Goal: Information Seeking & Learning: Learn about a topic

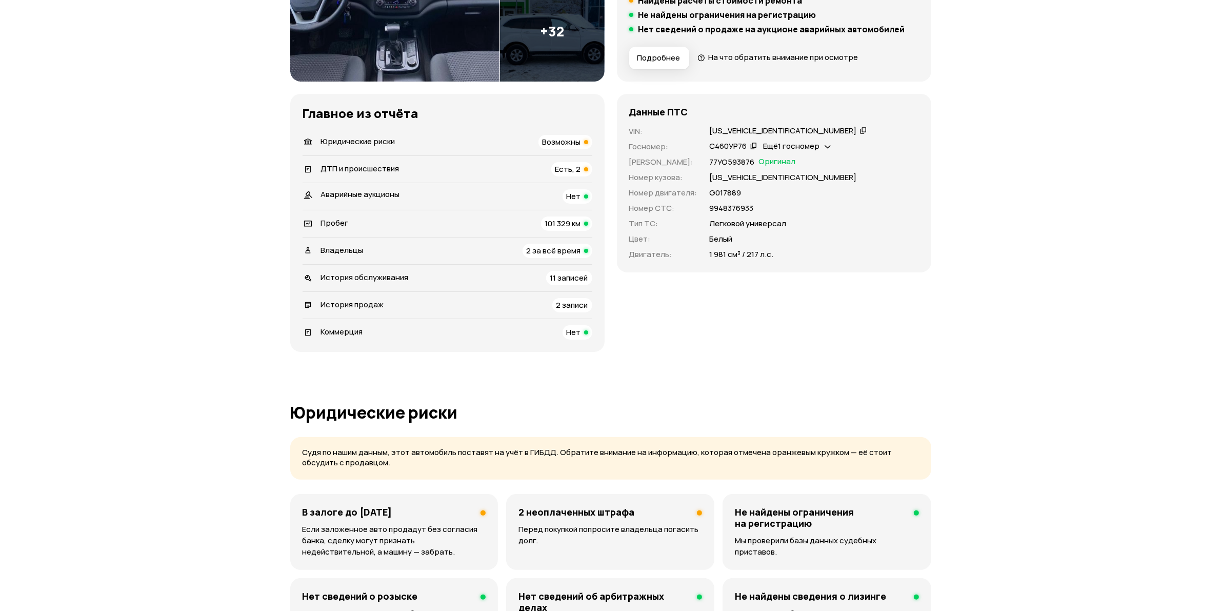
scroll to position [64, 0]
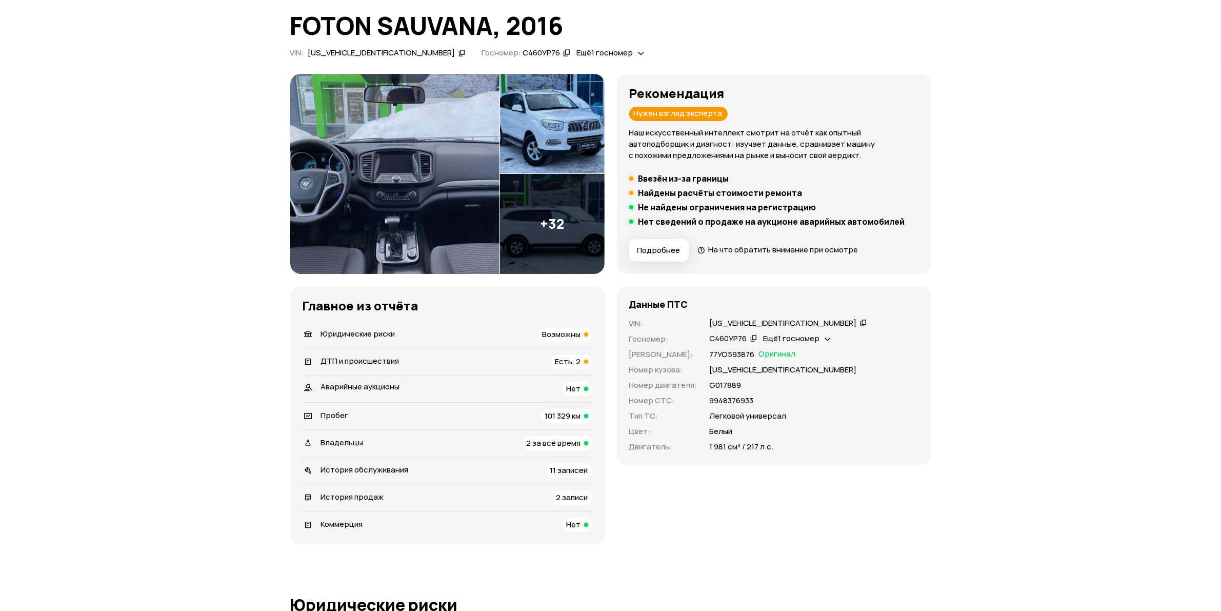
click at [405, 150] on img at bounding box center [394, 174] width 209 height 200
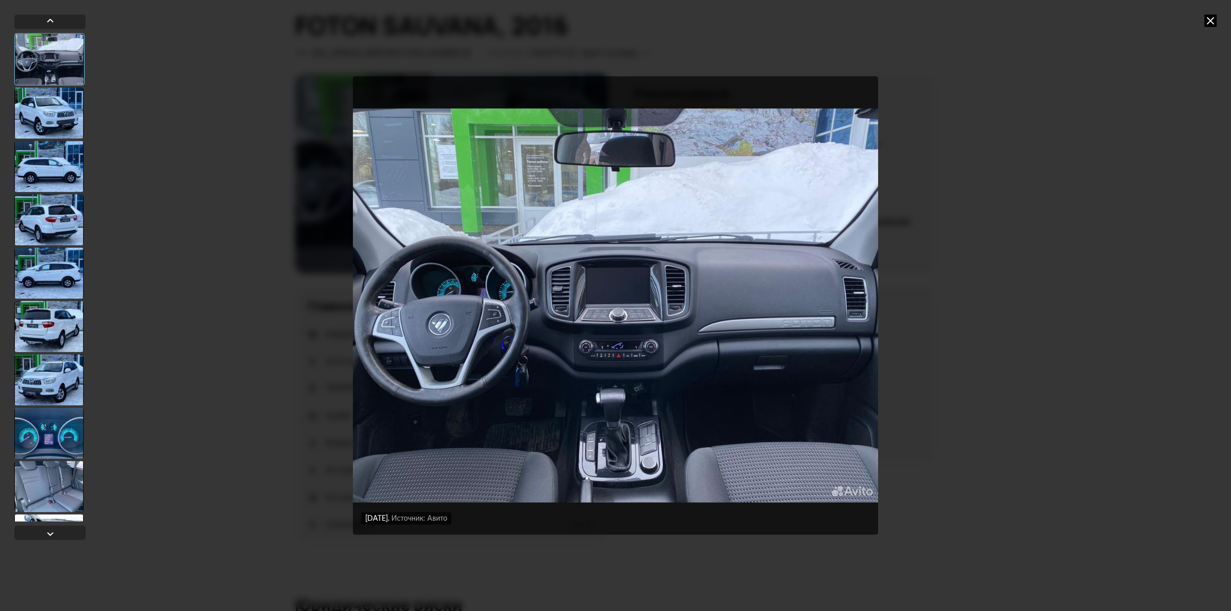
click at [39, 102] on div at bounding box center [48, 112] width 69 height 51
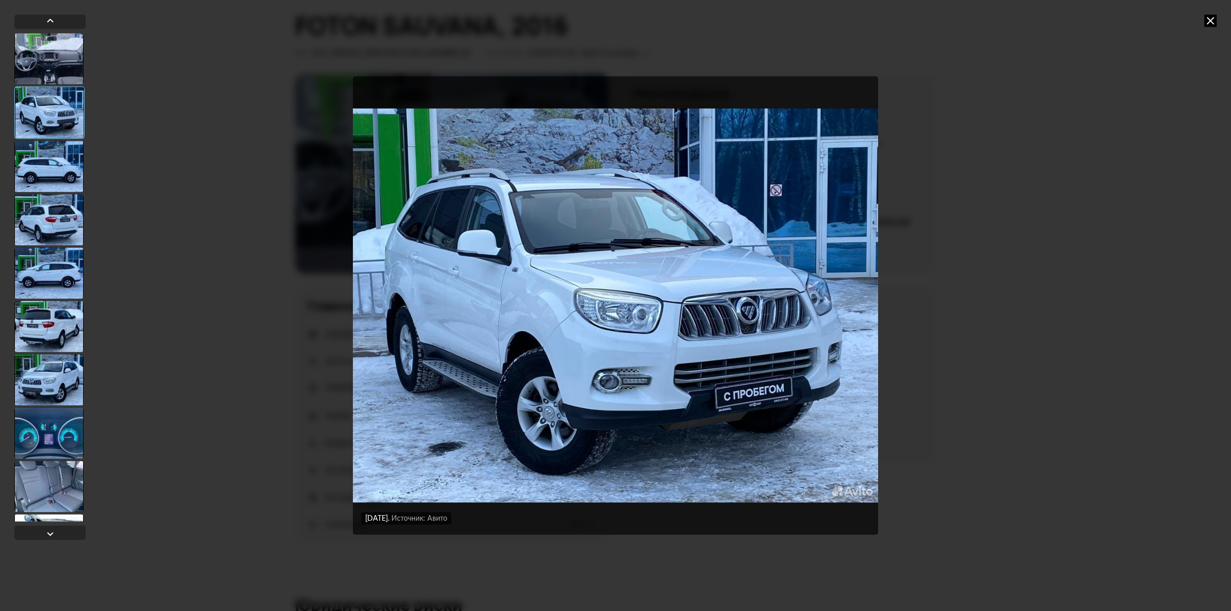
click at [53, 163] on div at bounding box center [48, 166] width 69 height 51
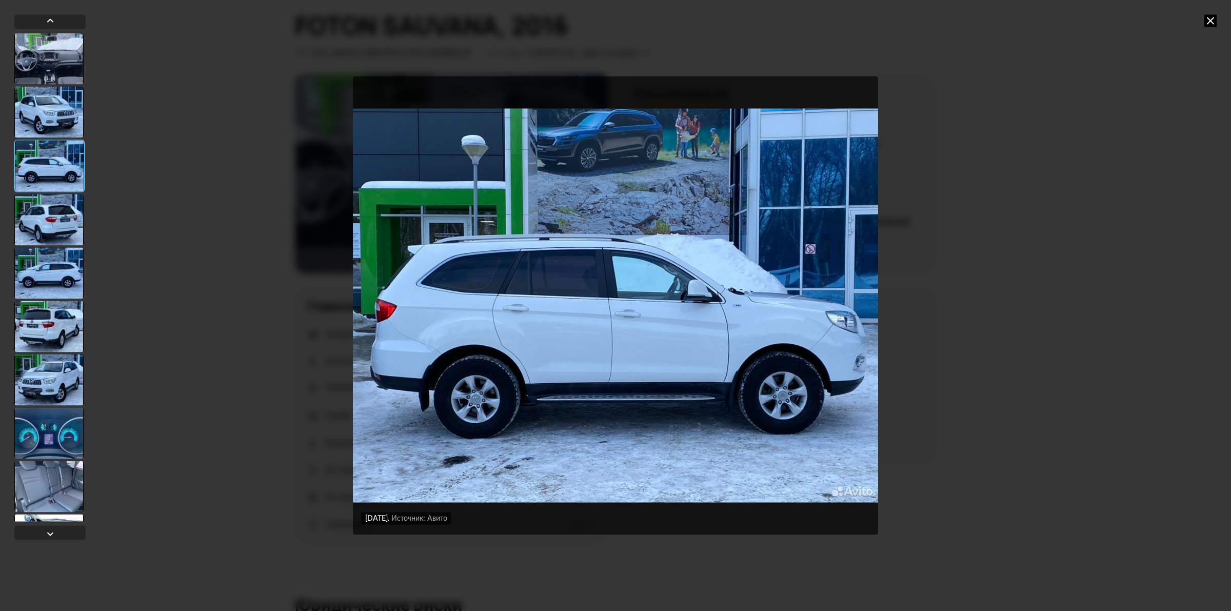
click at [52, 221] on div at bounding box center [48, 219] width 69 height 51
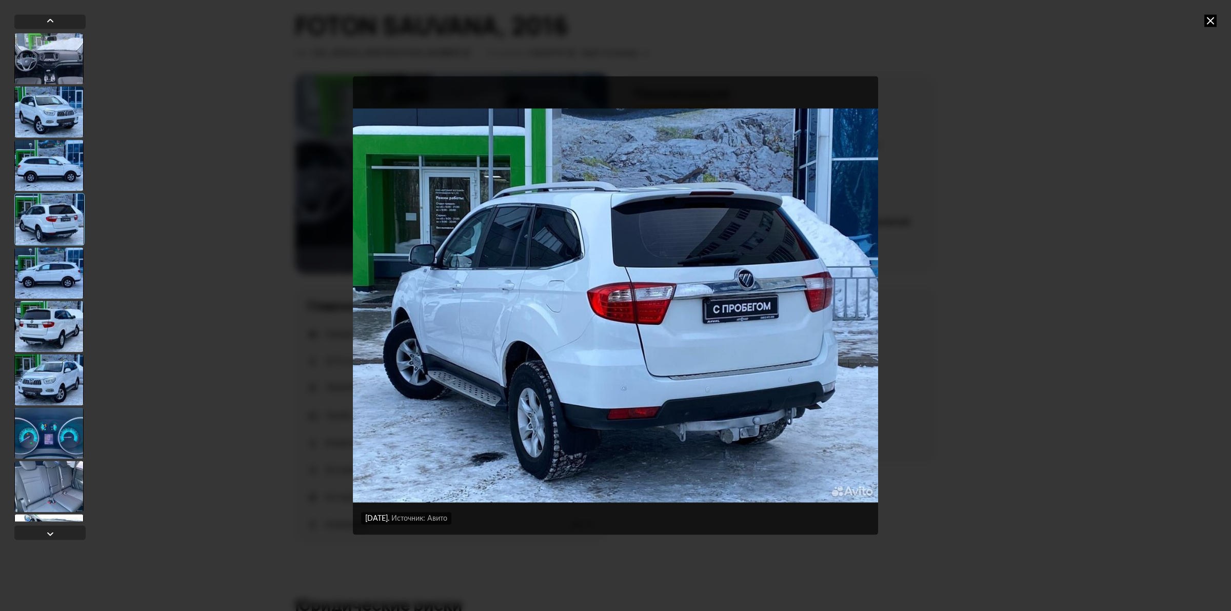
click at [55, 264] on div at bounding box center [48, 272] width 69 height 51
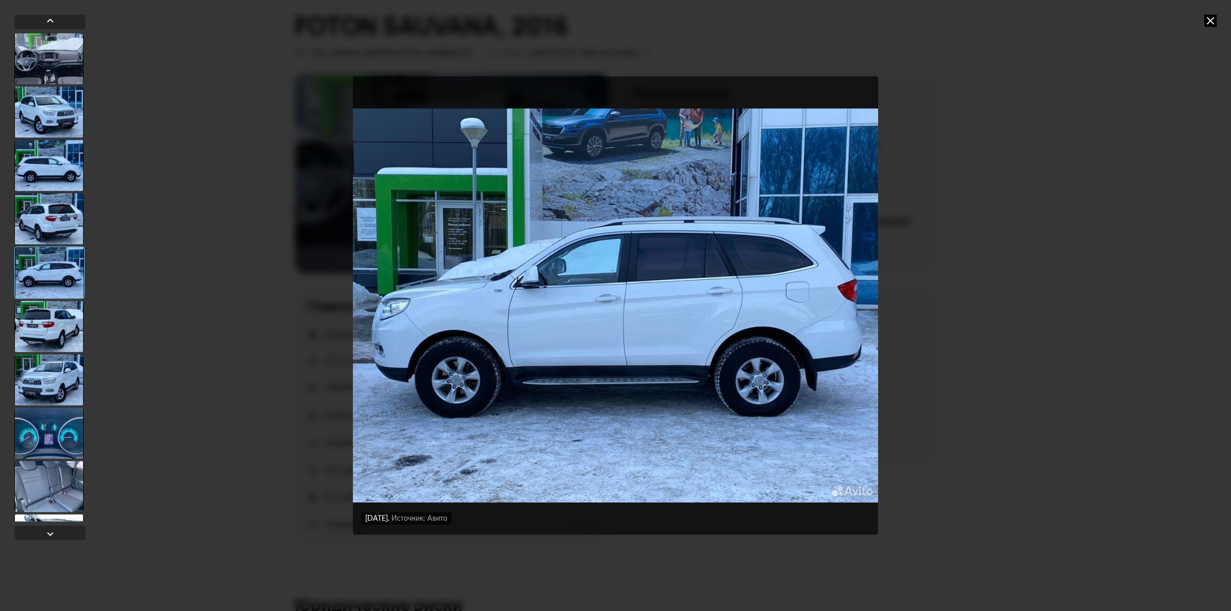
click at [58, 307] on div at bounding box center [48, 326] width 69 height 51
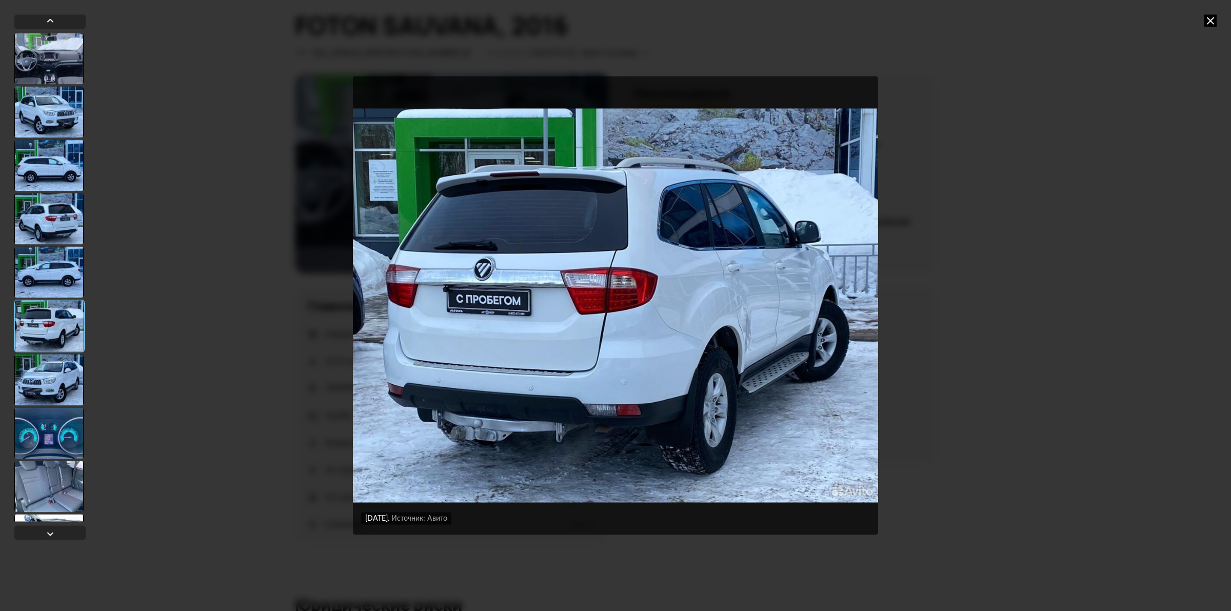
click at [1211, 21] on icon at bounding box center [1210, 20] width 12 height 12
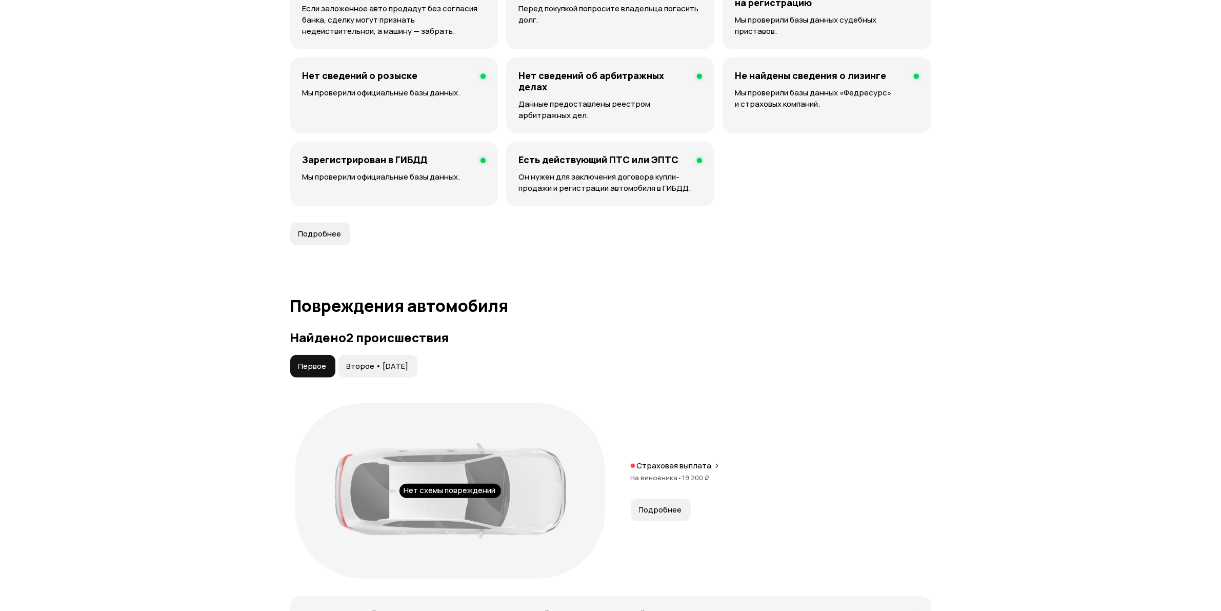
scroll to position [962, 0]
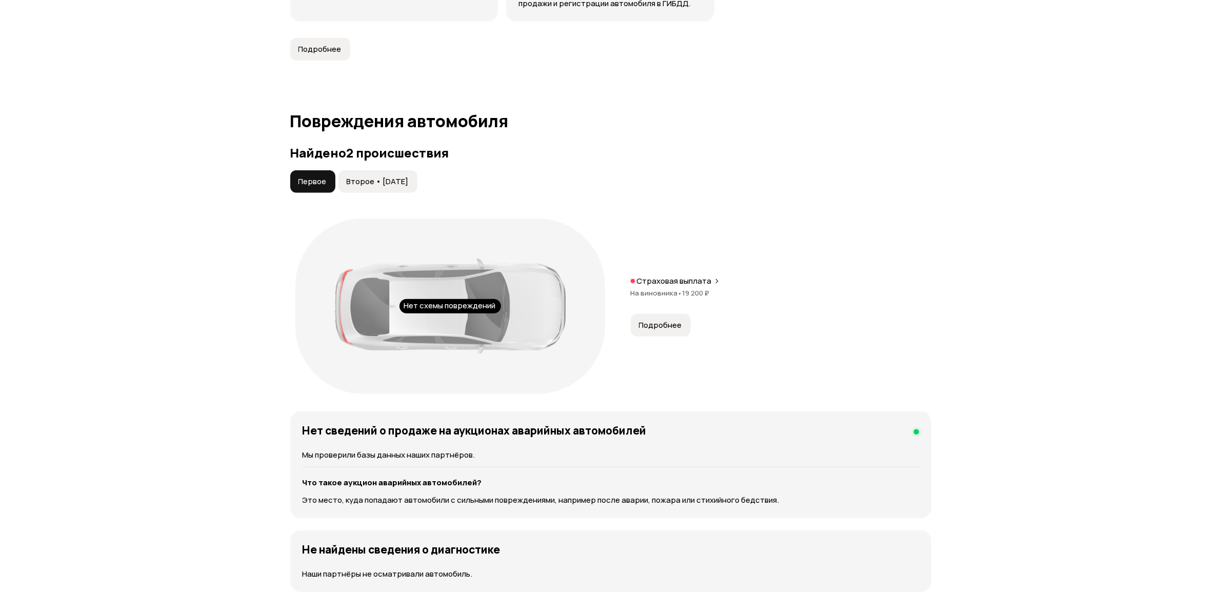
click at [664, 326] on span "Подробнее" at bounding box center [660, 325] width 43 height 10
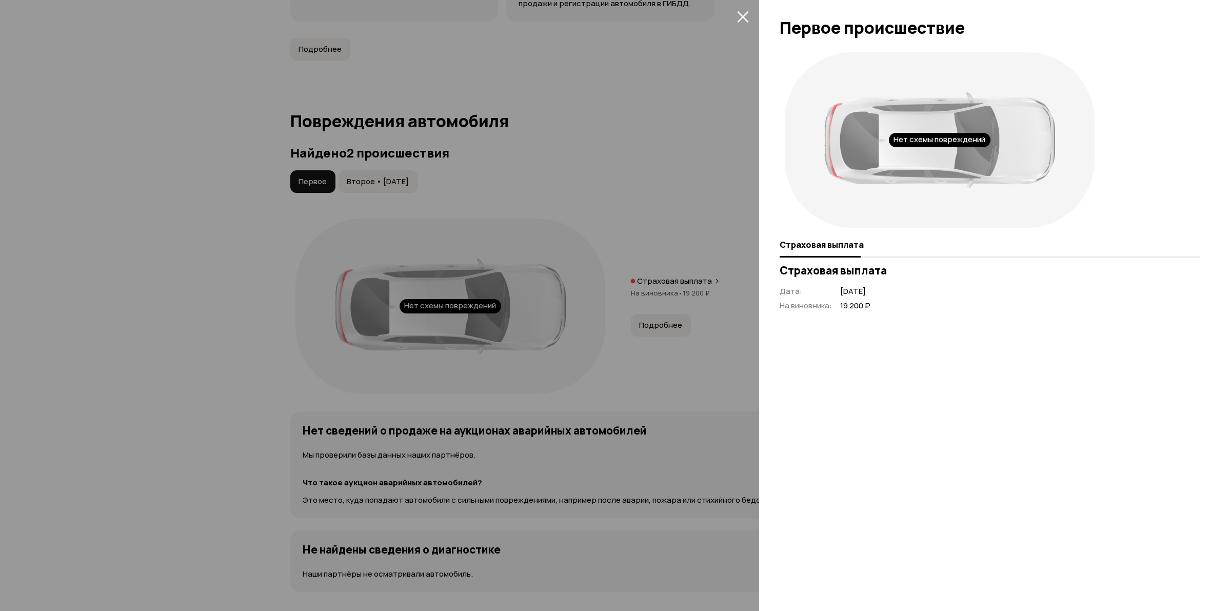
click at [743, 15] on icon "закрыть" at bounding box center [742, 16] width 11 height 11
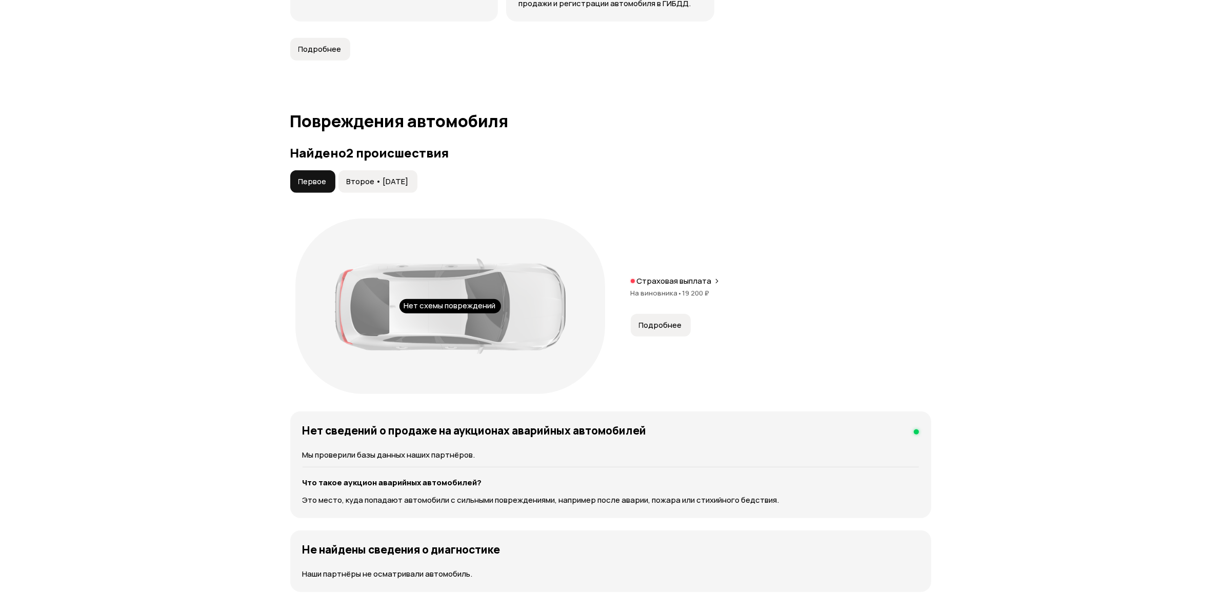
click at [395, 173] on button "Второе • [DATE]" at bounding box center [377, 181] width 79 height 23
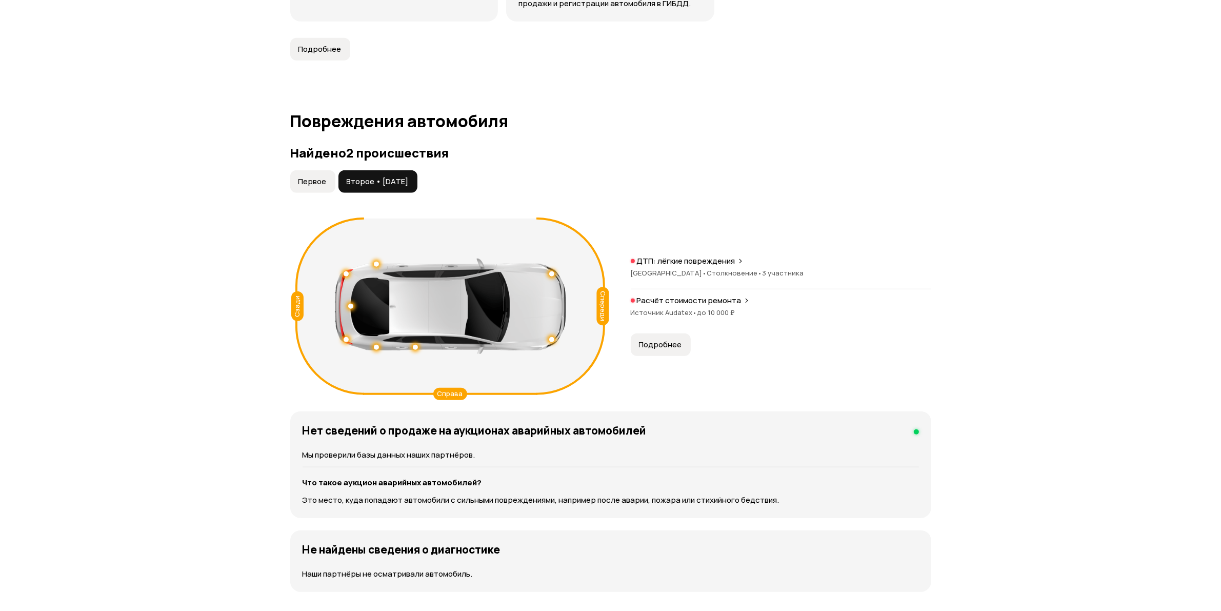
click at [660, 344] on span "Подробнее" at bounding box center [660, 345] width 43 height 10
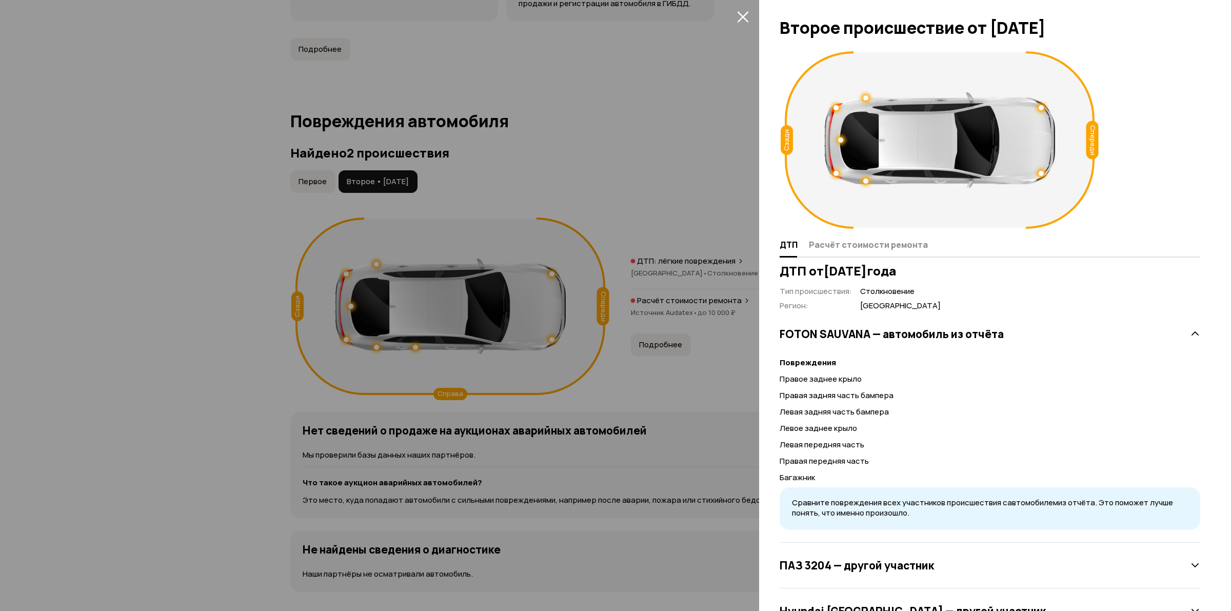
click at [746, 6] on div at bounding box center [615, 305] width 1231 height 611
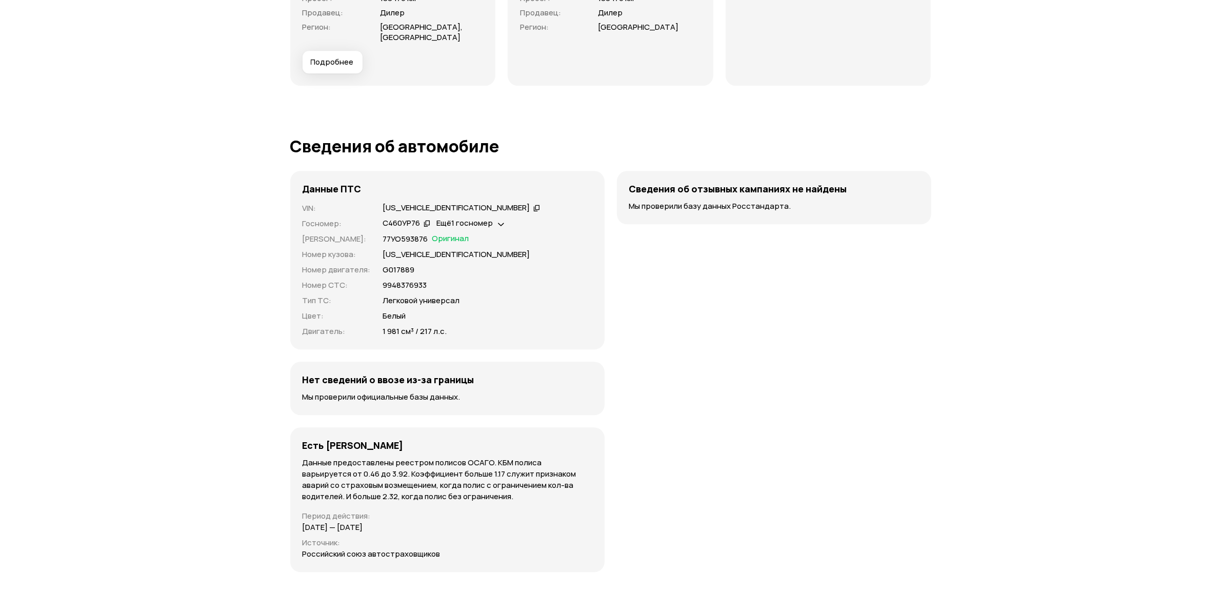
scroll to position [3013, 0]
